Goal: Information Seeking & Learning: Learn about a topic

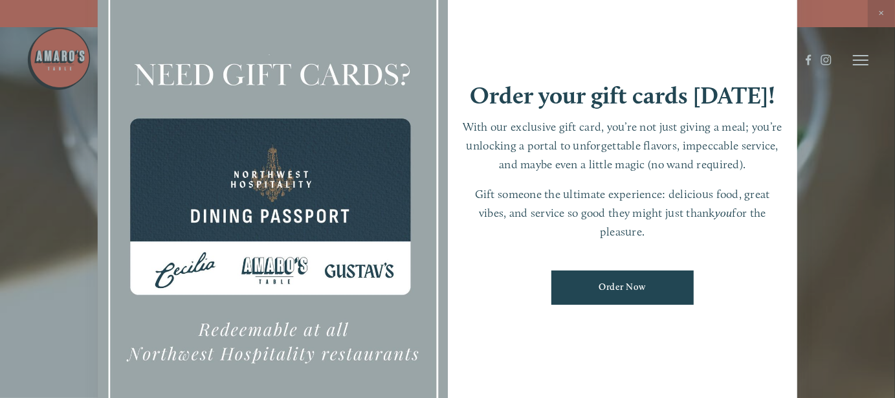
click at [880, 16] on div at bounding box center [447, 199] width 895 height 398
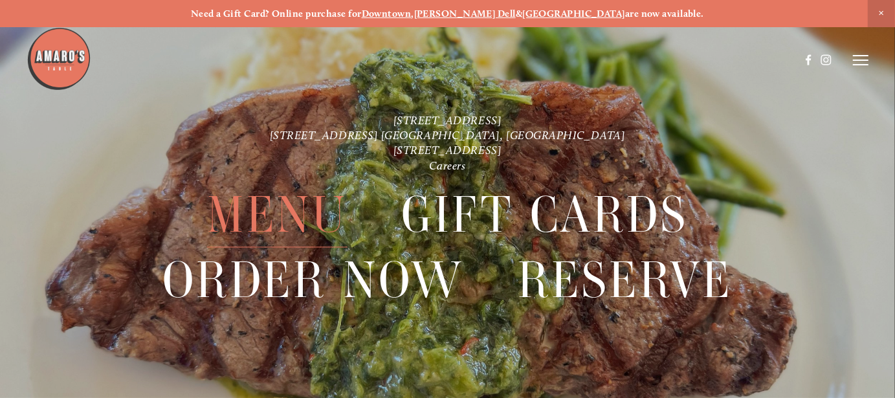
click at [245, 234] on span "Menu" at bounding box center [277, 214] width 141 height 65
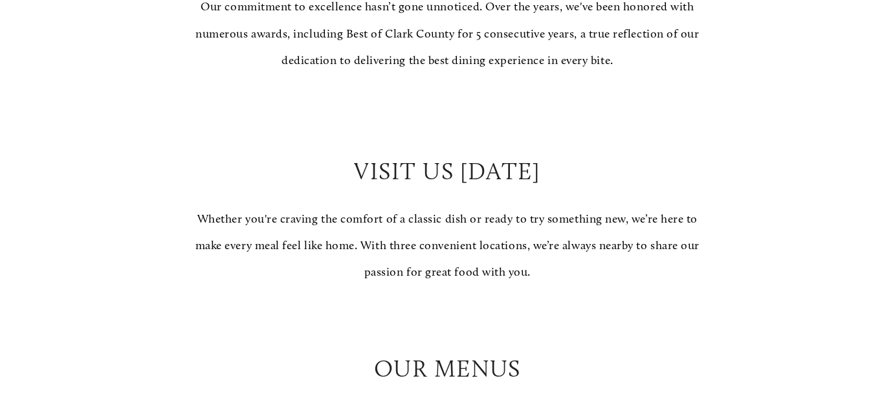
scroll to position [1164, 0]
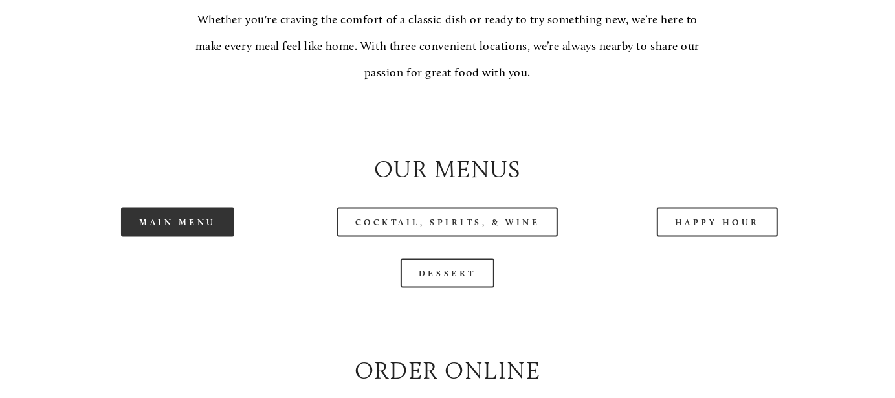
click at [226, 226] on link "Main Menu" at bounding box center [177, 222] width 113 height 29
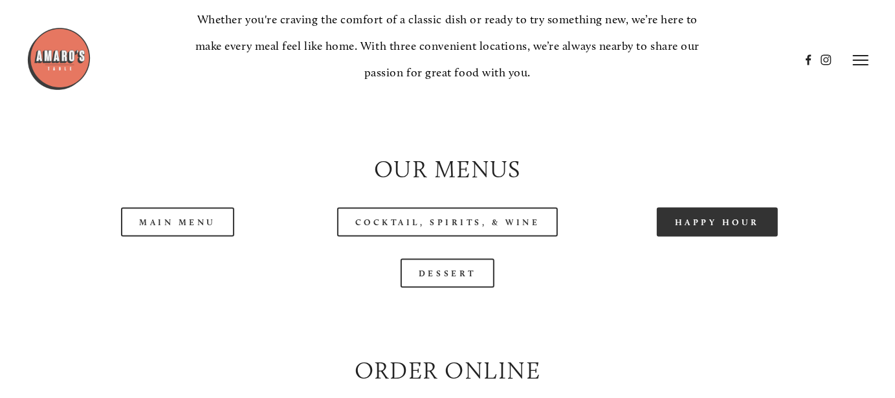
click at [710, 236] on link "Happy Hour" at bounding box center [718, 222] width 122 height 29
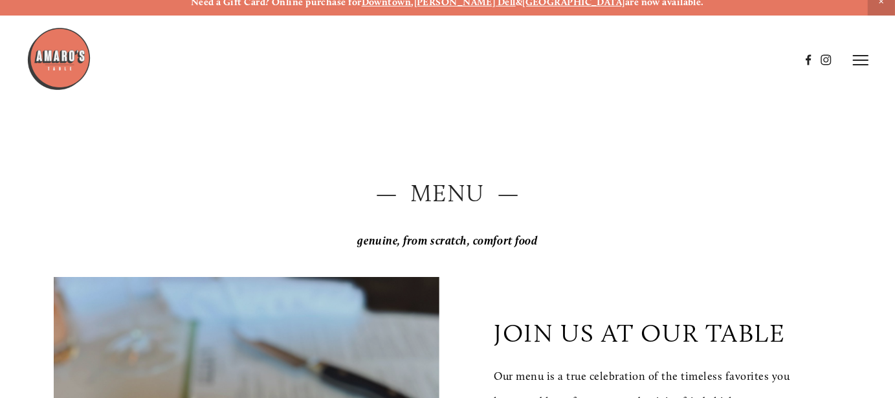
scroll to position [0, 0]
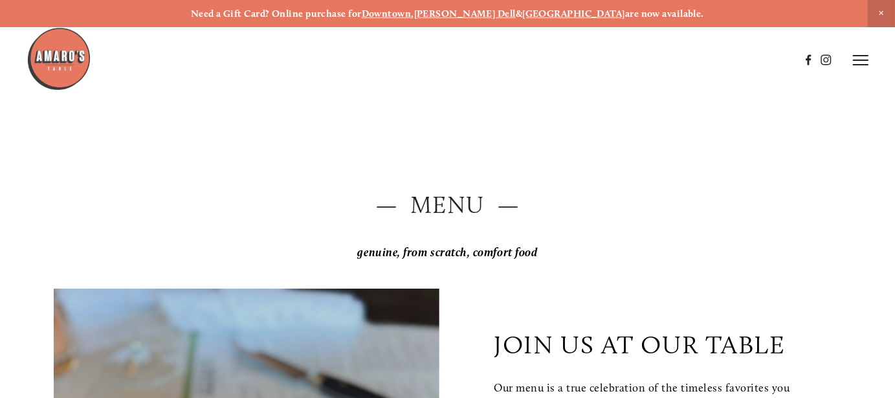
click at [477, 11] on strong "[PERSON_NAME] Dell" at bounding box center [465, 14] width 102 height 12
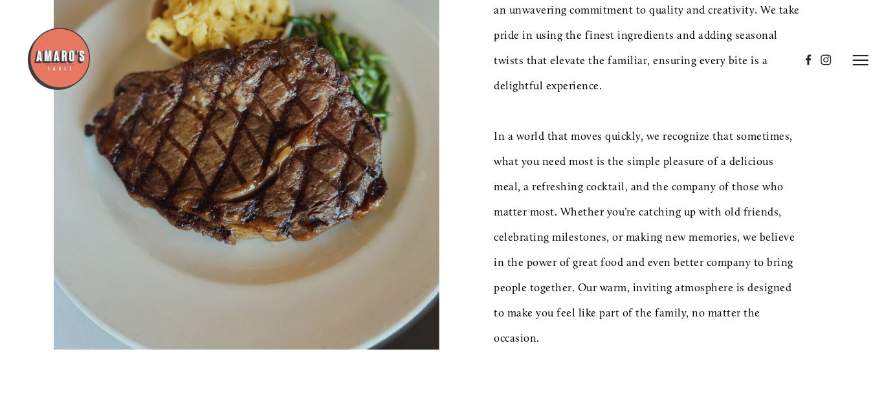
scroll to position [129, 0]
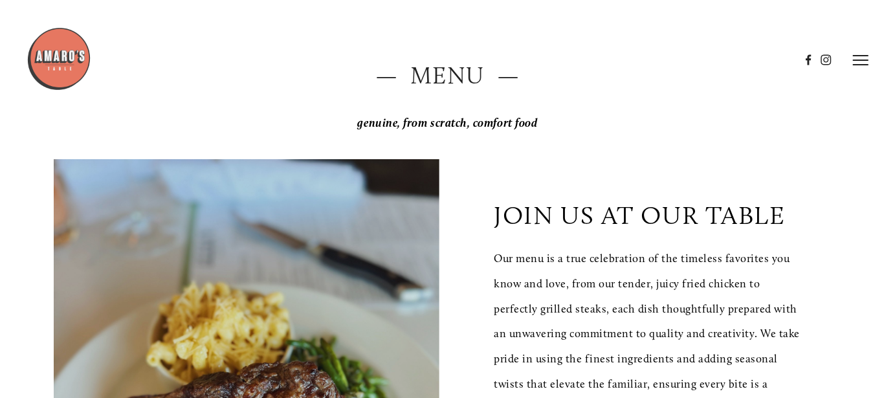
click at [859, 60] on line at bounding box center [861, 60] width 16 height 0
click at [628, 60] on span "Menu" at bounding box center [632, 59] width 24 height 11
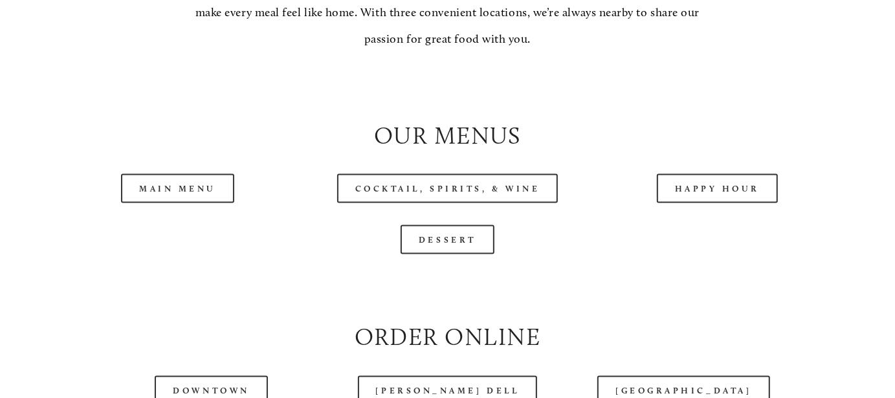
scroll to position [1229, 0]
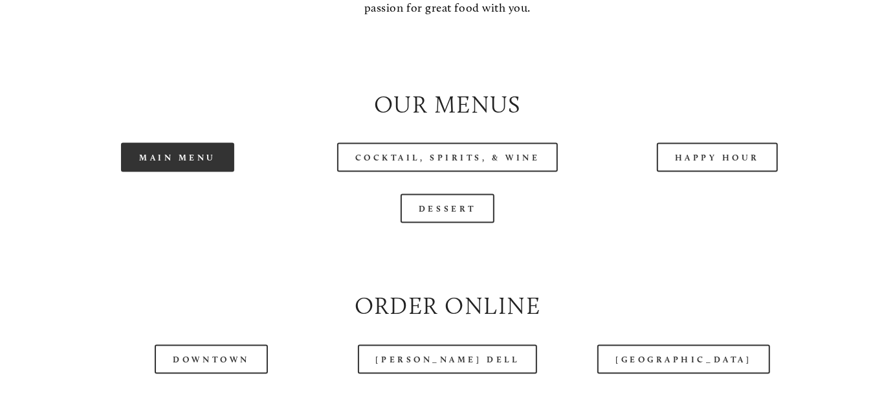
click at [173, 171] on link "Main Menu" at bounding box center [177, 157] width 113 height 29
